Goal: Information Seeking & Learning: Find specific fact

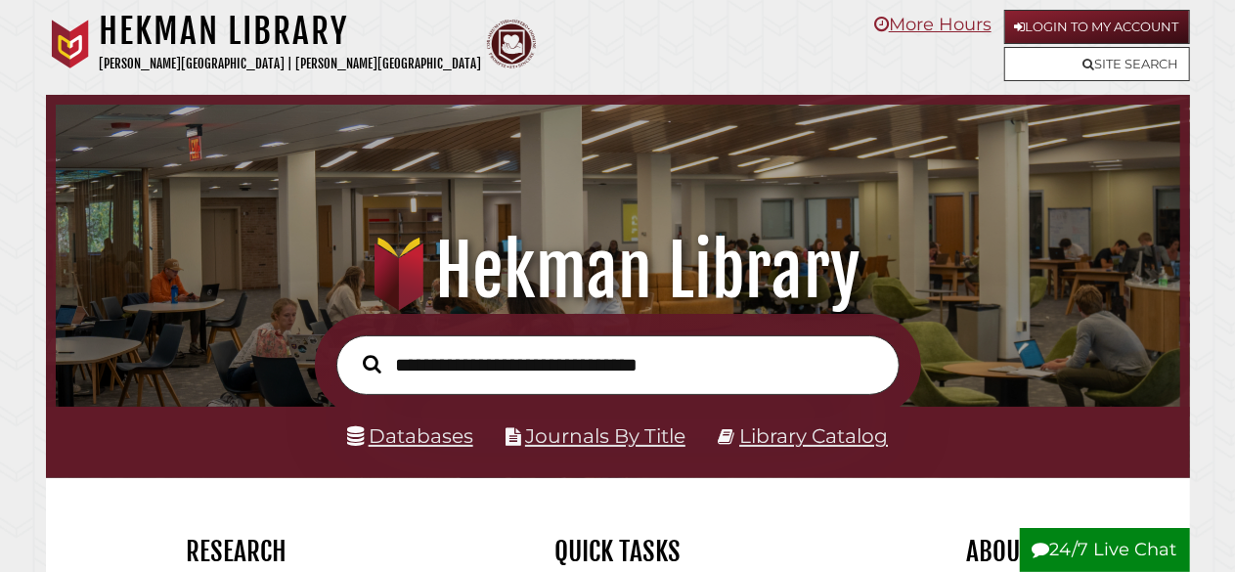
scroll to position [372, 1115]
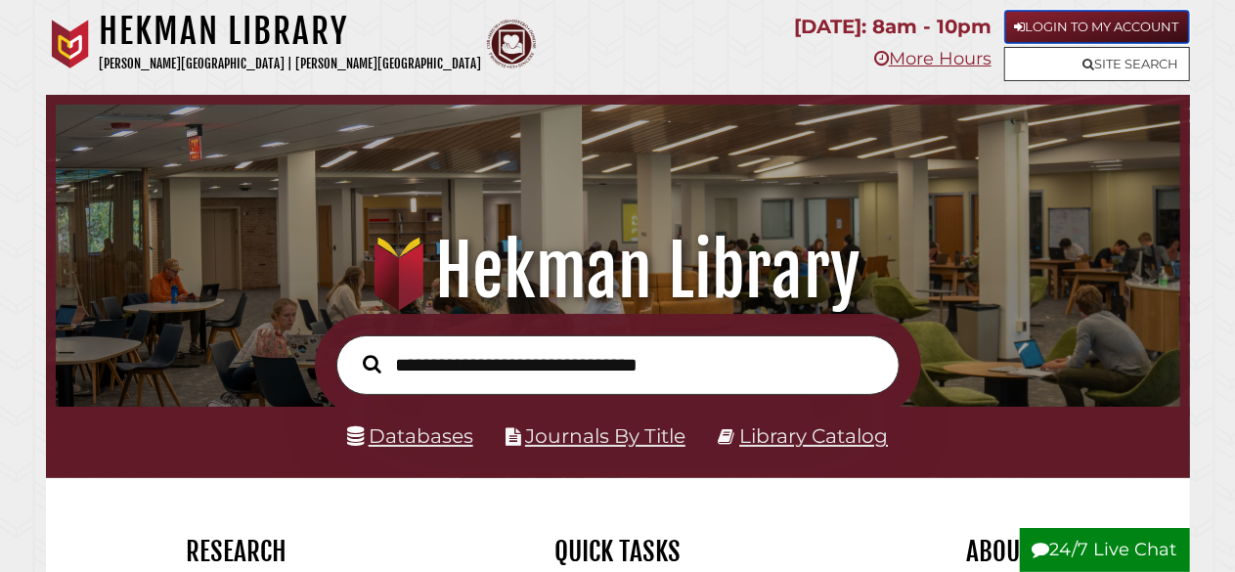
click at [1097, 30] on link "Login to My Account" at bounding box center [1098, 27] width 186 height 34
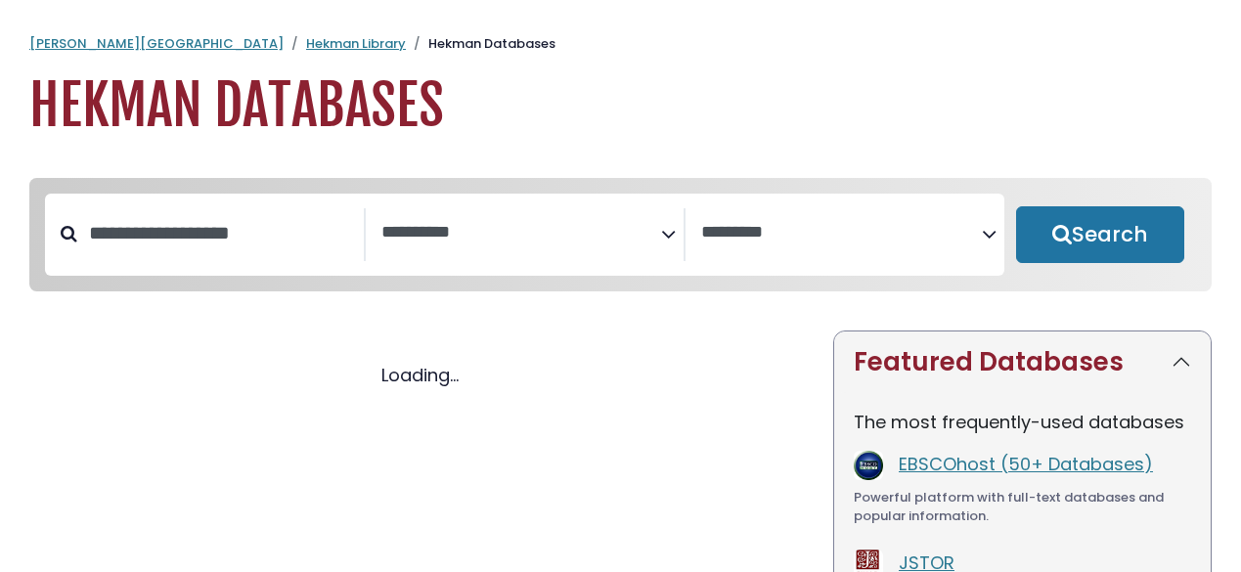
select select "Database Subject Filter"
select select "Database Vendors Filter"
select select "Database Subject Filter"
select select "Database Vendors Filter"
click at [264, 242] on input "Search database by title or keyword" at bounding box center [220, 233] width 287 height 32
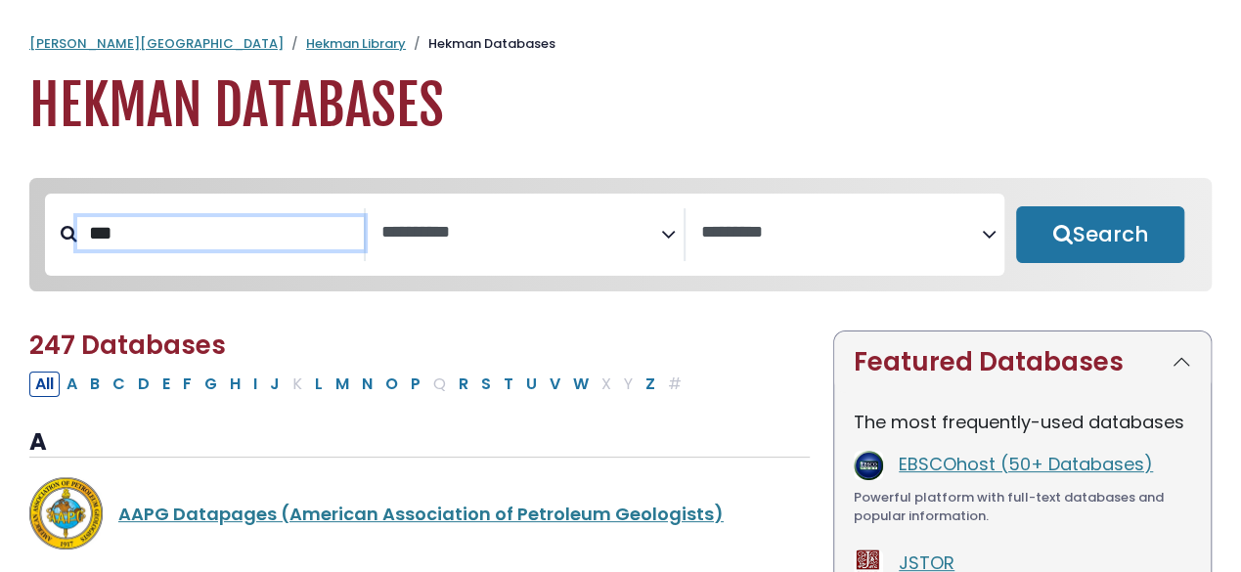
type input "***"
click at [1016, 206] on button "Search" at bounding box center [1100, 234] width 168 height 57
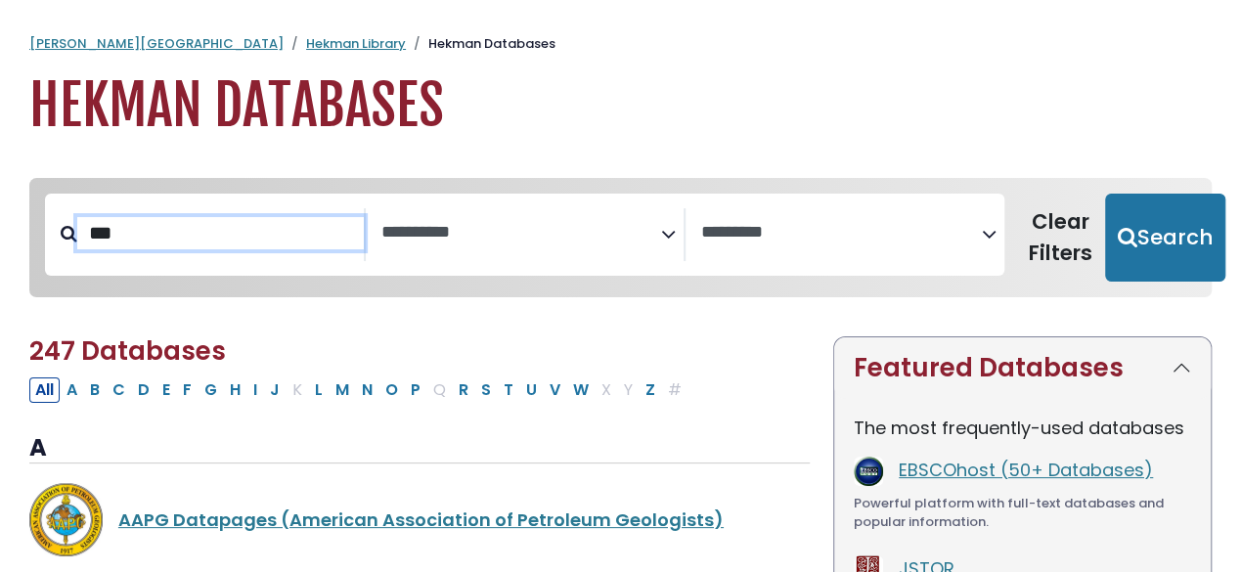
select select "Database Subject Filter"
select select "Database Vendors Filter"
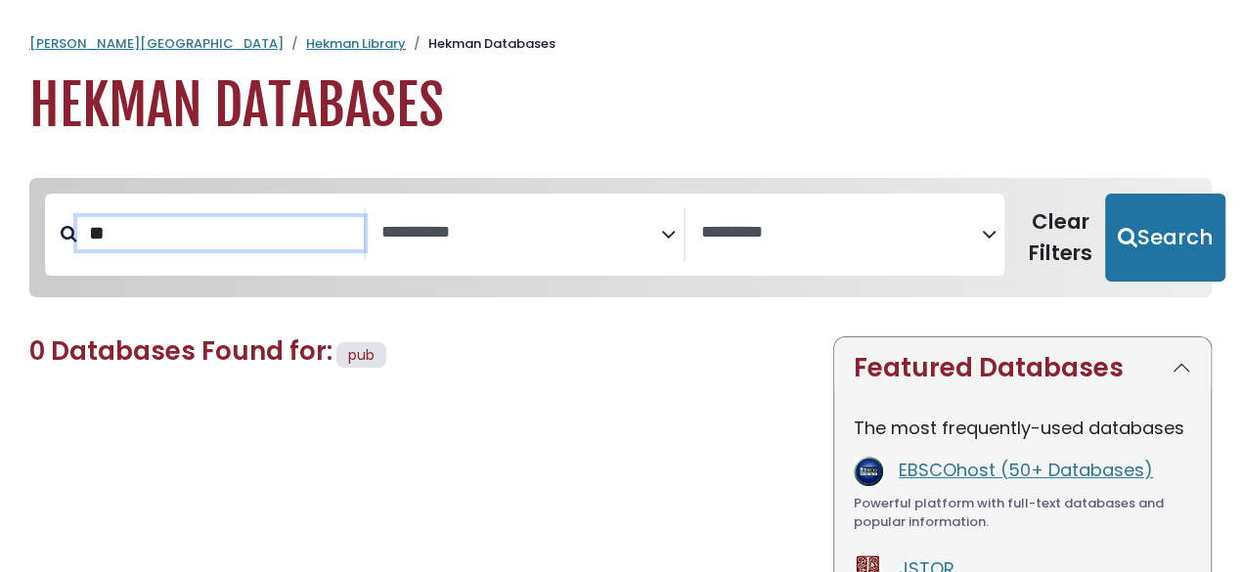
type input "**"
click at [1105, 194] on button "Search" at bounding box center [1165, 238] width 120 height 88
select select "Database Subject Filter"
select select "Database Vendors Filter"
click at [1105, 194] on button "Search" at bounding box center [1165, 238] width 120 height 88
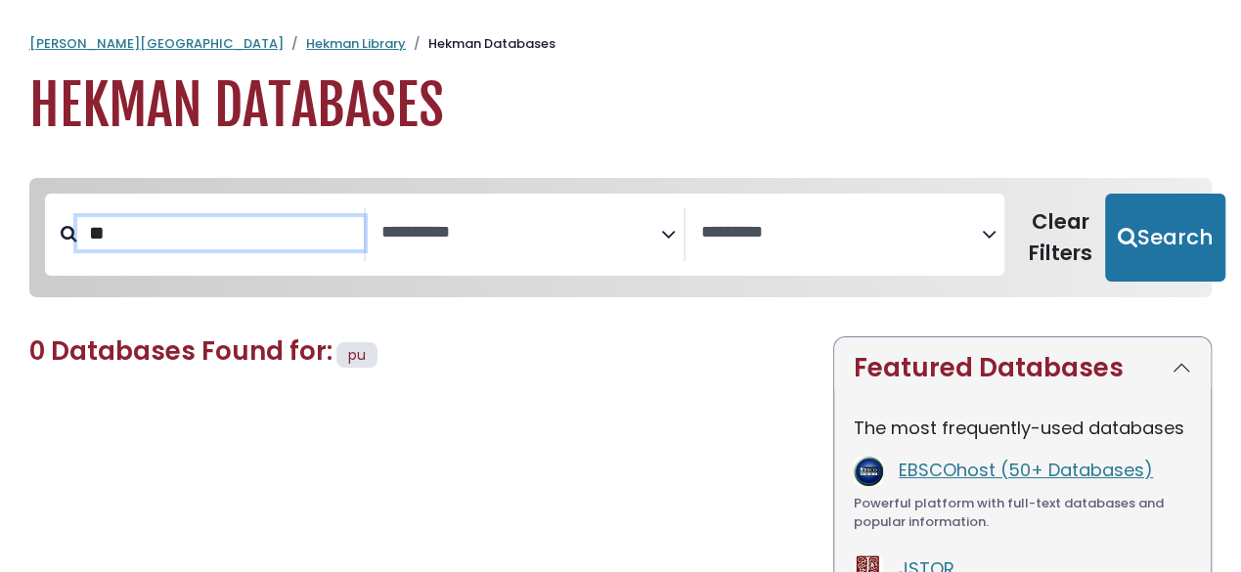
select select "Database Subject Filter"
select select "Database Vendors Filter"
type input "*"
type input "******"
click at [1105, 194] on button "Search" at bounding box center [1165, 238] width 120 height 88
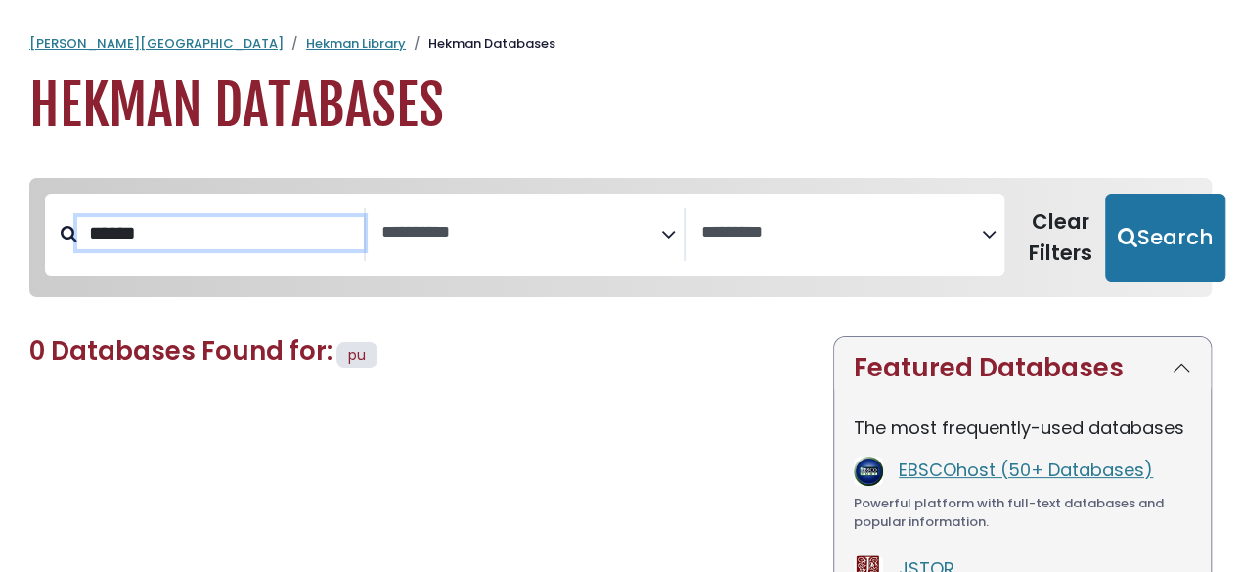
select select "Database Subject Filter"
select select "Database Vendors Filter"
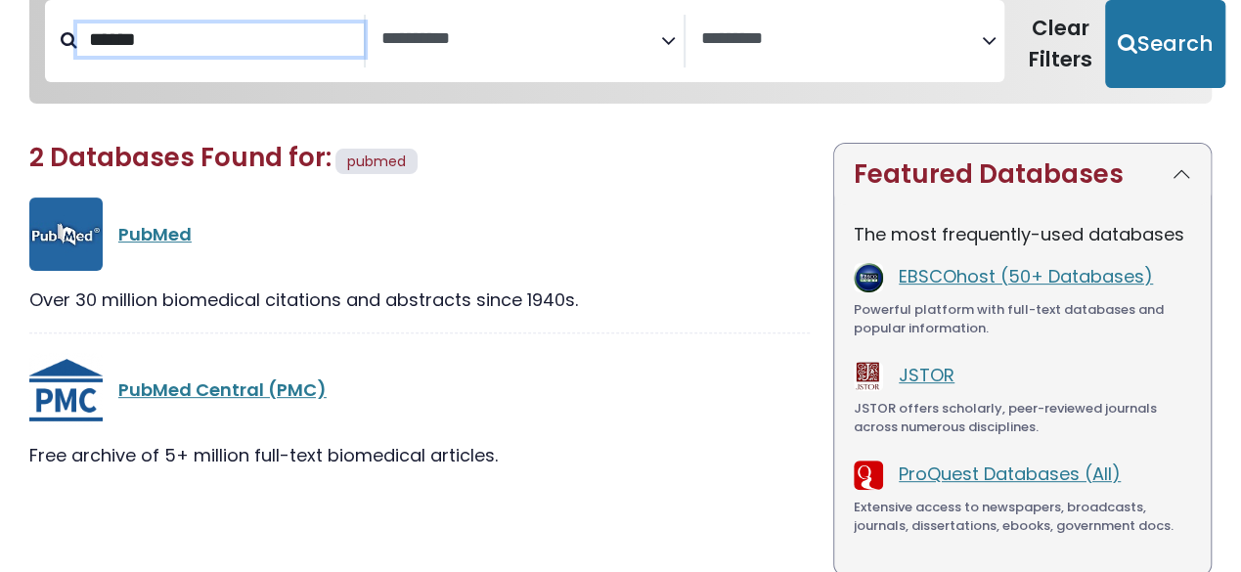
scroll to position [196, 0]
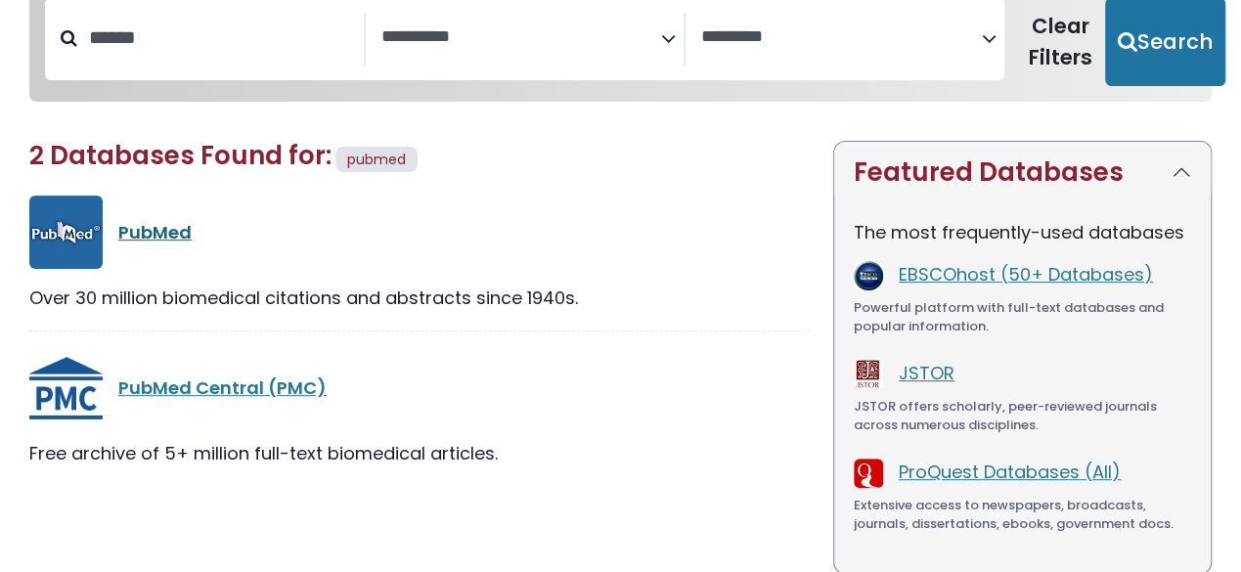
click at [160, 233] on link "PubMed" at bounding box center [154, 232] width 73 height 24
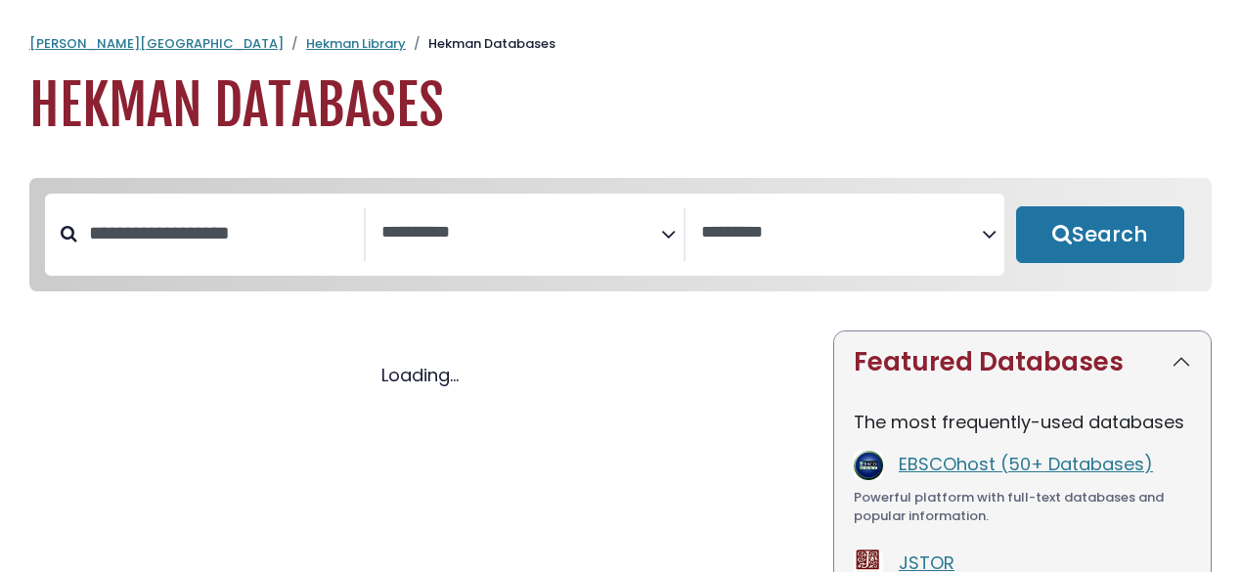
select select "Database Subject Filter"
select select "Database Vendors Filter"
select select "Database Subject Filter"
select select "Database Vendors Filter"
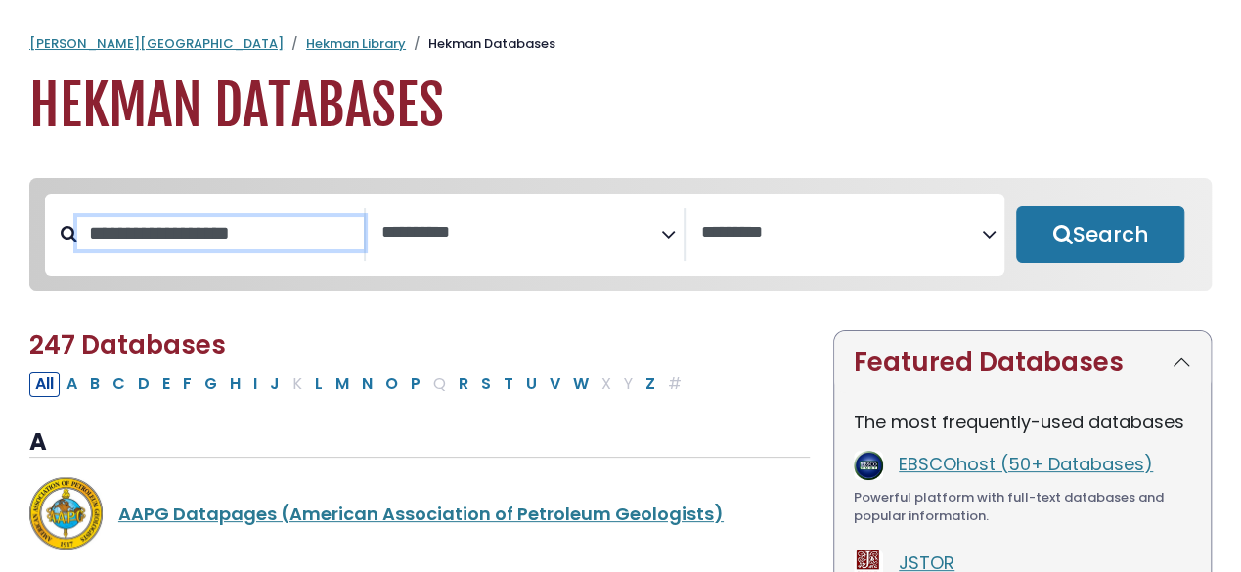
click at [237, 247] on input "Search database by title or keyword" at bounding box center [220, 233] width 287 height 32
type input "******"
click at [1016, 206] on button "Search" at bounding box center [1100, 234] width 168 height 57
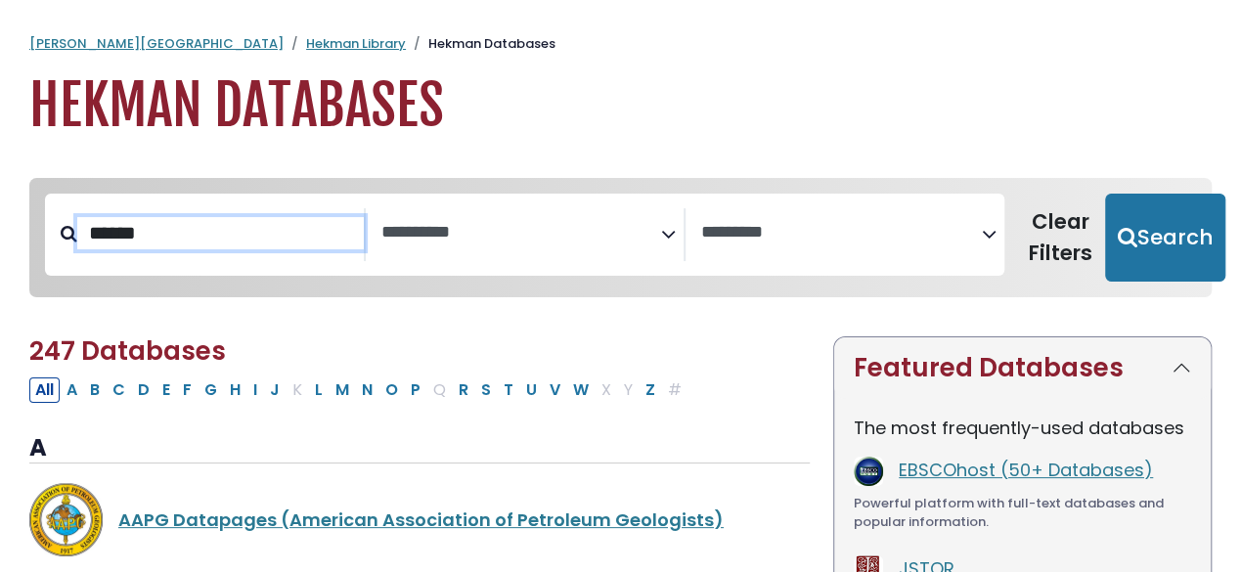
select select "Database Subject Filter"
select select "Database Vendors Filter"
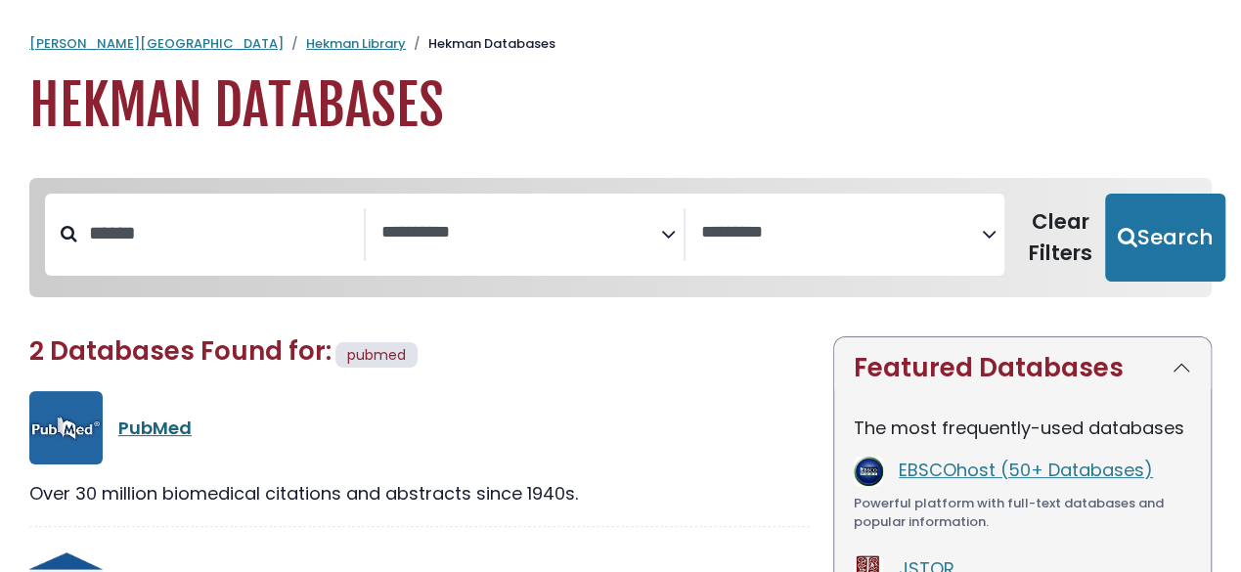
click at [178, 423] on link "PubMed" at bounding box center [154, 428] width 73 height 24
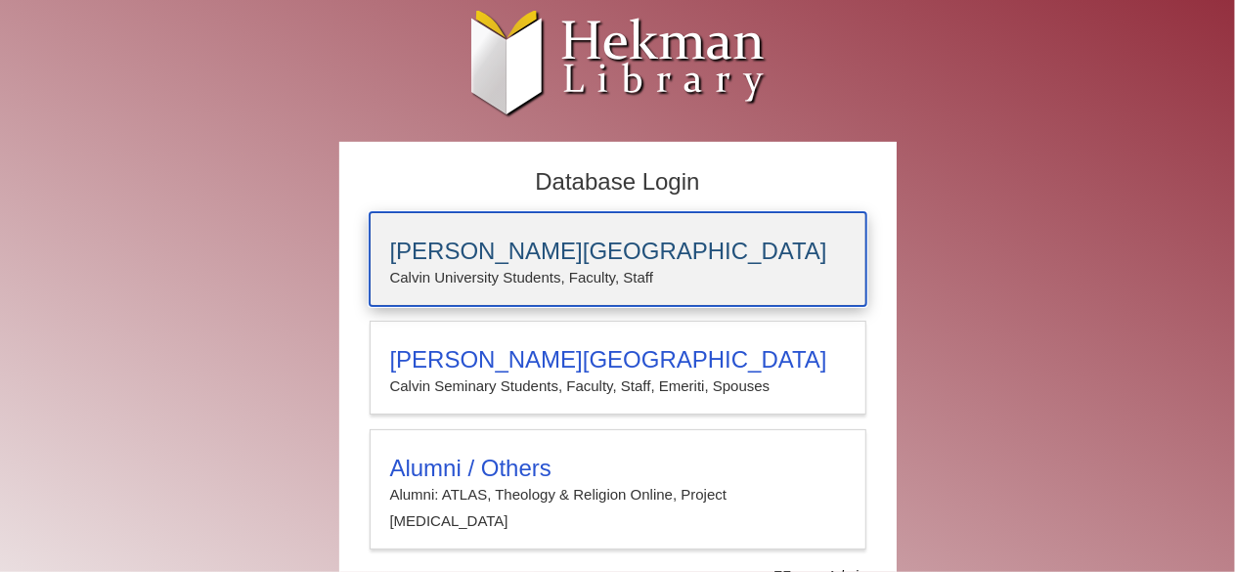
click at [592, 256] on h3 "[PERSON_NAME][GEOGRAPHIC_DATA]" at bounding box center [618, 251] width 456 height 27
